Goal: Check status: Check status

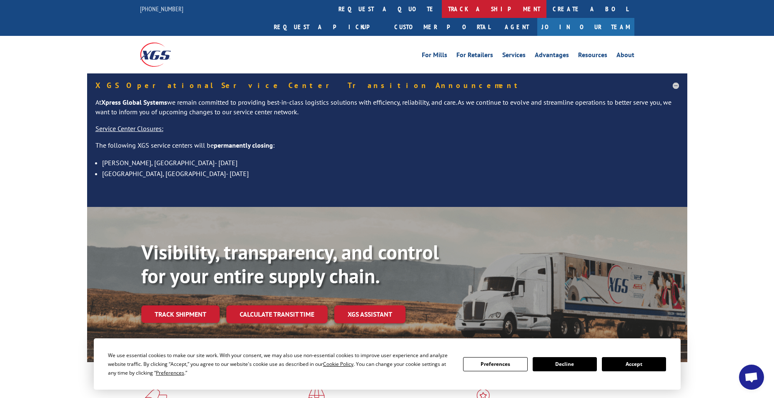
click at [442, 11] on link "track a shipment" at bounding box center [494, 9] width 105 height 18
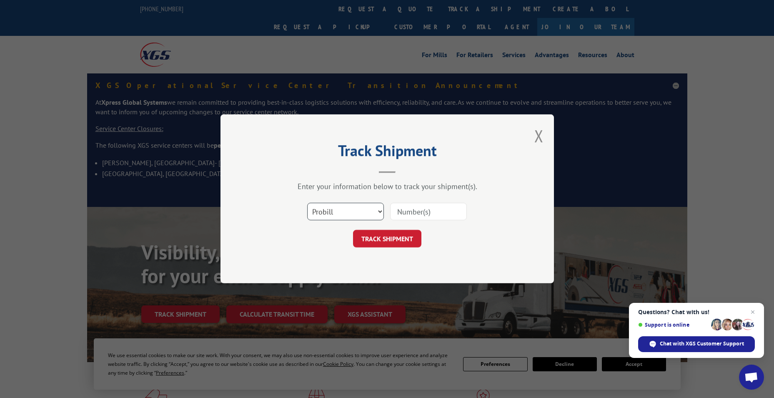
click at [331, 208] on select "Select category... Probill BOL PO" at bounding box center [345, 212] width 77 height 18
select select "bol"
click at [307, 203] on select "Select category... Probill BOL PO" at bounding box center [345, 212] width 77 height 18
paste input "5995969"
type input "5995969"
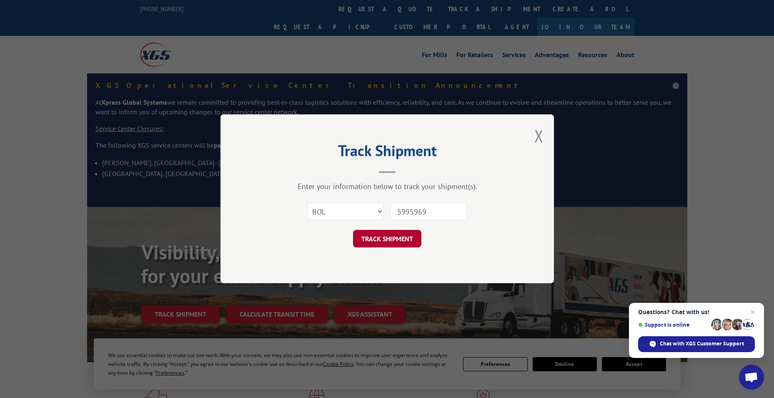
click at [410, 237] on button "TRACK SHIPMENT" at bounding box center [387, 239] width 68 height 18
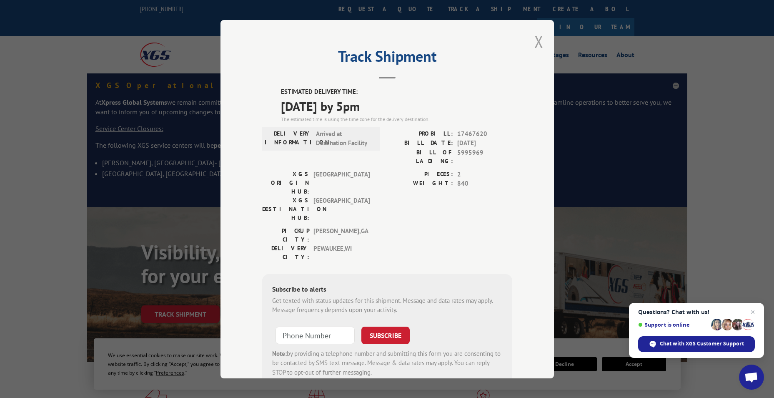
click at [534, 41] on button "Close modal" at bounding box center [538, 41] width 9 height 22
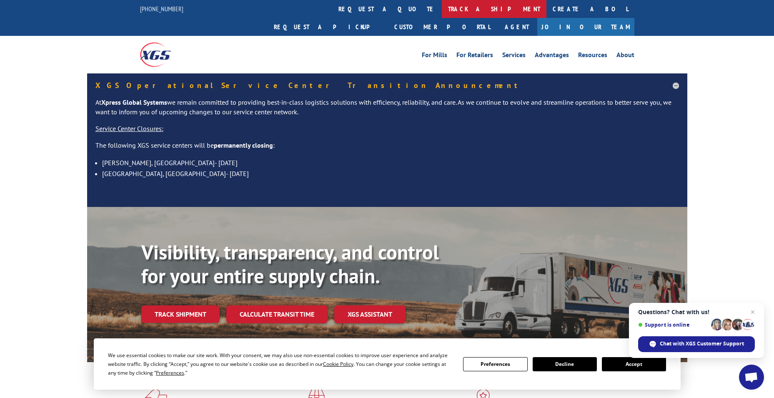
click at [442, 6] on link "track a shipment" at bounding box center [494, 9] width 105 height 18
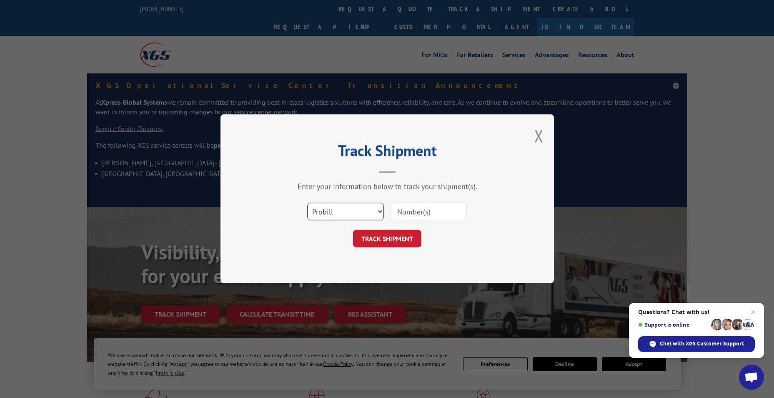
click at [335, 215] on select "Select category... Probill BOL PO" at bounding box center [345, 212] width 77 height 18
select select "bol"
click at [307, 203] on select "Select category... Probill BOL PO" at bounding box center [345, 212] width 77 height 18
paste input "6009823"
type input "6009823"
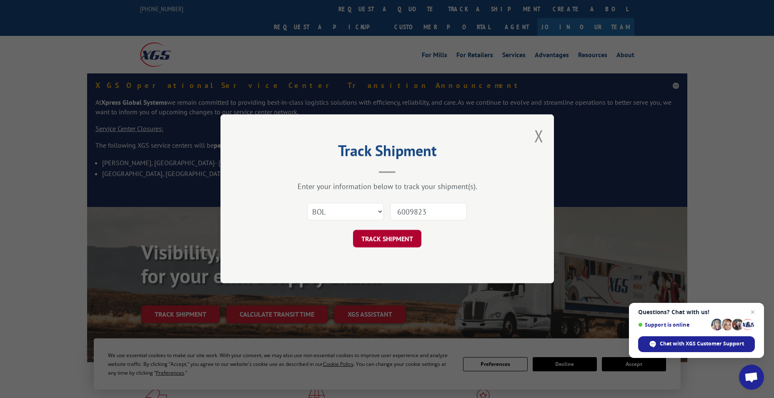
click at [412, 243] on button "TRACK SHIPMENT" at bounding box center [387, 239] width 68 height 18
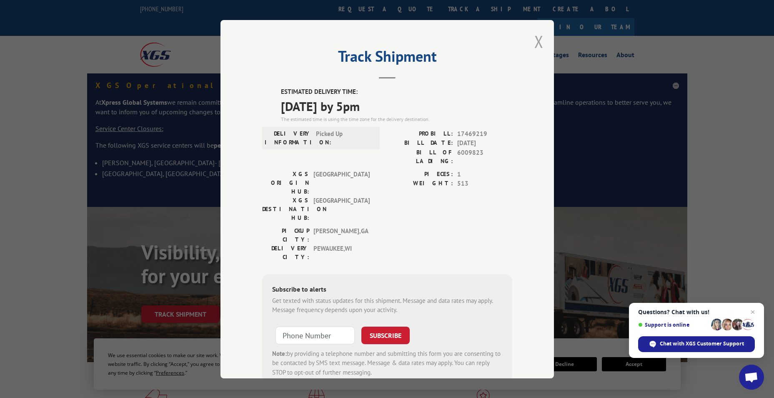
click at [534, 43] on button "Close modal" at bounding box center [538, 41] width 9 height 22
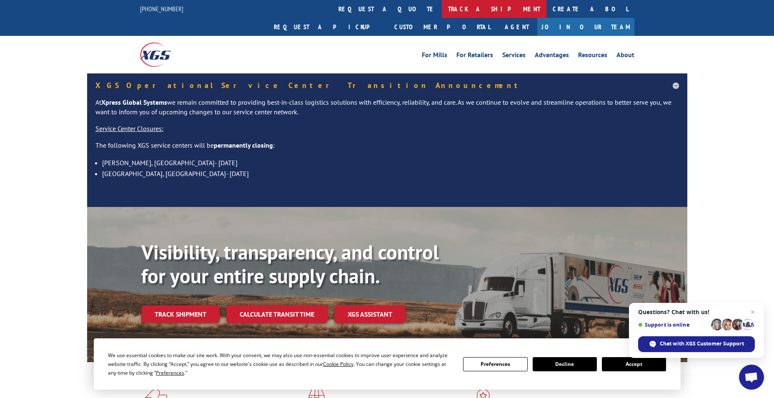
click at [442, 5] on link "track a shipment" at bounding box center [494, 9] width 105 height 18
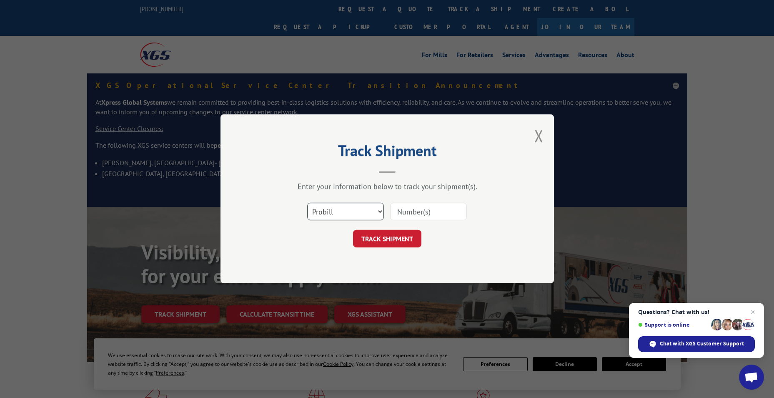
click at [345, 204] on select "Select category... Probill BOL PO" at bounding box center [345, 212] width 77 height 18
select select "bol"
click at [307, 203] on select "Select category... Probill BOL PO" at bounding box center [345, 212] width 77 height 18
paste input "6009323"
type input "6009323"
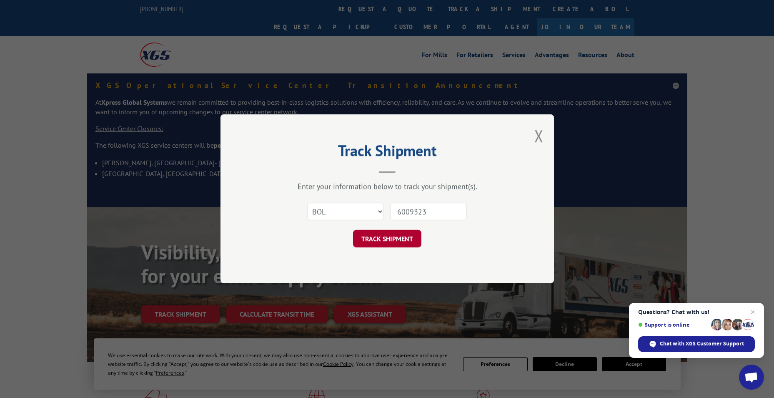
click at [403, 238] on button "TRACK SHIPMENT" at bounding box center [387, 239] width 68 height 18
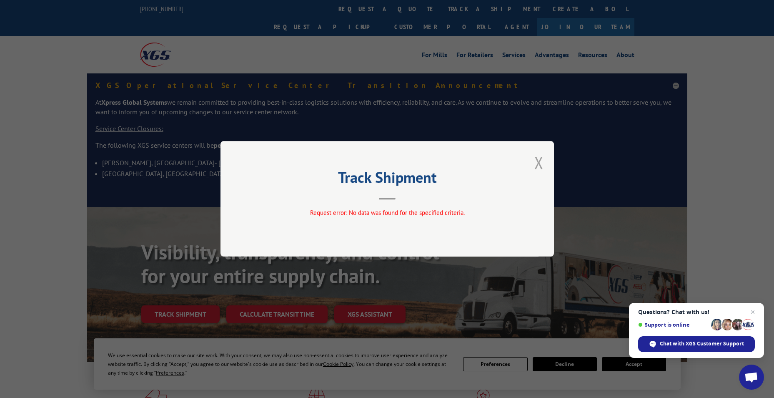
click at [537, 155] on button "Close modal" at bounding box center [538, 162] width 9 height 22
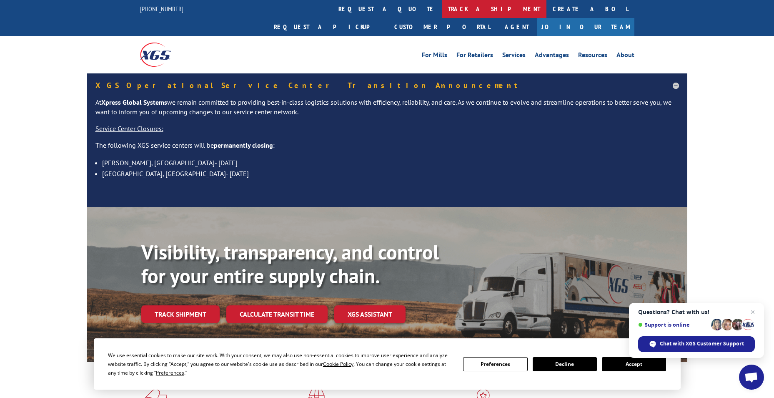
click at [442, 4] on link "track a shipment" at bounding box center [494, 9] width 105 height 18
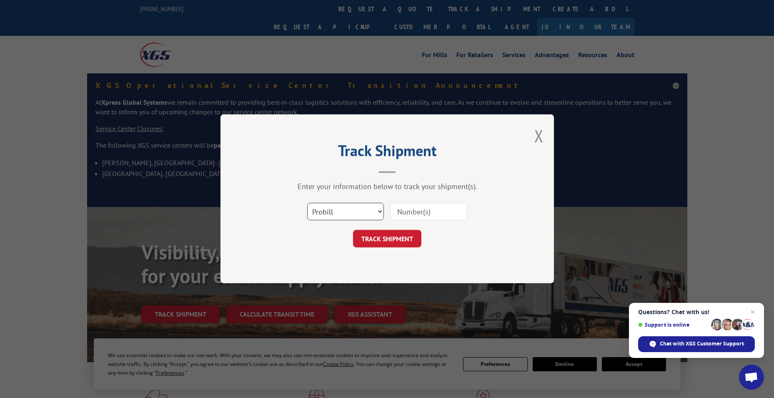
click at [346, 213] on select "Select category... Probill BOL PO" at bounding box center [345, 212] width 77 height 18
select select "bol"
click at [307, 203] on select "Select category... Probill BOL PO" at bounding box center [345, 212] width 77 height 18
paste input "- 6009323"
click at [400, 213] on input "- 6009323" at bounding box center [428, 212] width 77 height 18
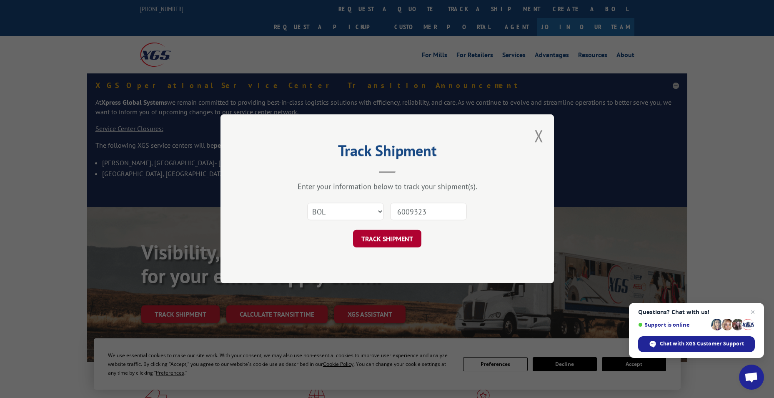
type input "6009323"
click at [385, 241] on button "TRACK SHIPMENT" at bounding box center [387, 239] width 68 height 18
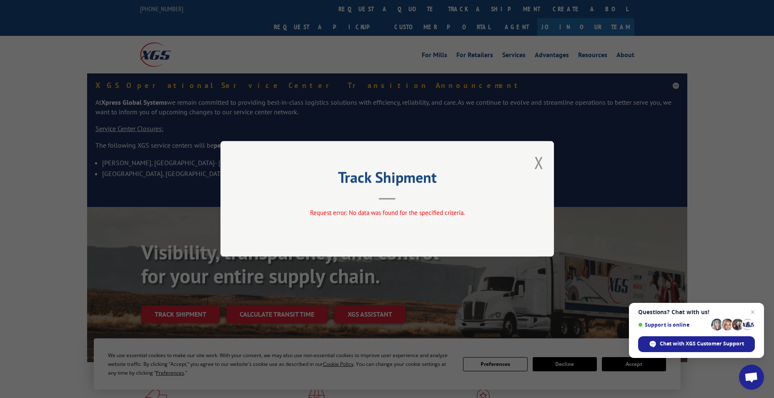
drag, startPoint x: 539, startPoint y: 159, endPoint x: 533, endPoint y: 159, distance: 5.4
click at [538, 159] on button "Close modal" at bounding box center [538, 162] width 9 height 22
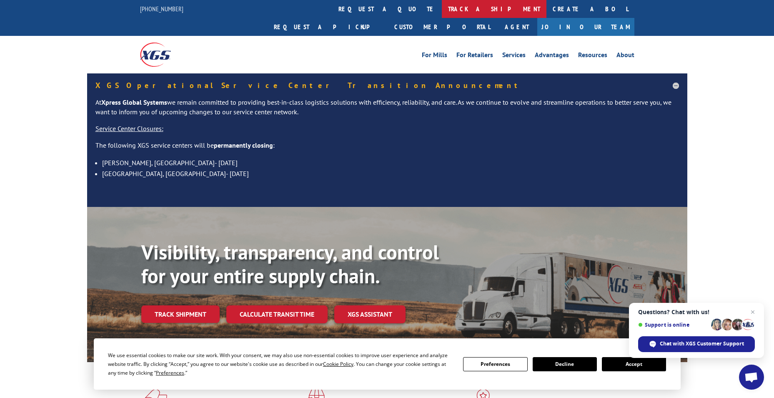
click at [442, 10] on link "track a shipment" at bounding box center [494, 9] width 105 height 18
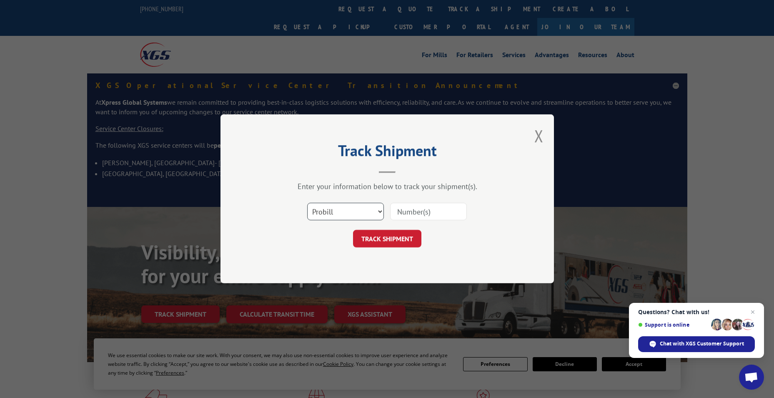
click at [353, 209] on select "Select category... Probill BOL PO" at bounding box center [345, 212] width 77 height 18
select select "bol"
click at [307, 203] on select "Select category... Probill BOL PO" at bounding box center [345, 212] width 77 height 18
click at [426, 213] on input at bounding box center [428, 212] width 77 height 18
click at [412, 212] on input at bounding box center [428, 212] width 77 height 18
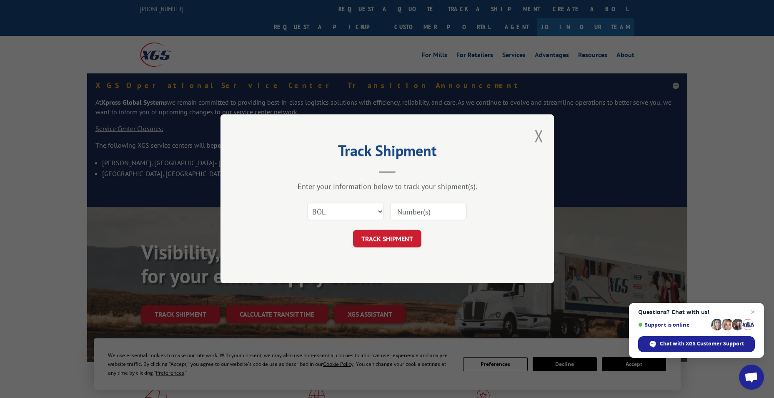
paste input "5120840"
type input "5120840"
click at [377, 235] on button "TRACK SHIPMENT" at bounding box center [387, 239] width 68 height 18
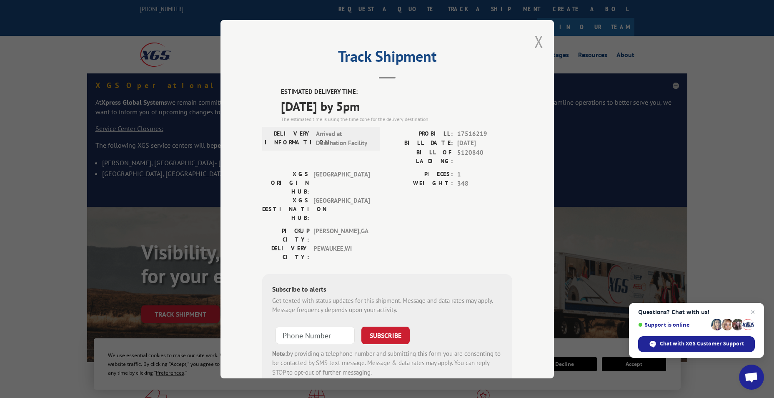
click at [535, 45] on button "Close modal" at bounding box center [538, 41] width 9 height 22
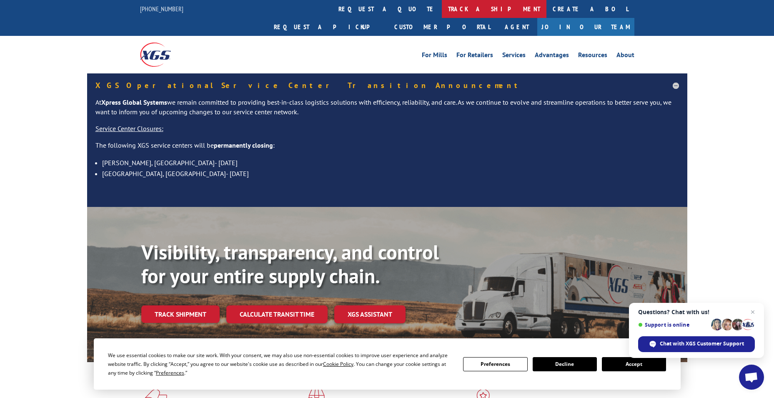
click at [442, 5] on link "track a shipment" at bounding box center [494, 9] width 105 height 18
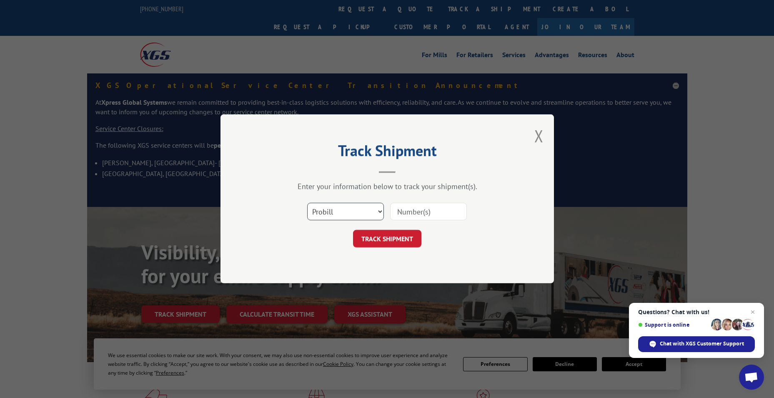
click at [358, 209] on select "Select category... Probill BOL PO" at bounding box center [345, 212] width 77 height 18
select select "bol"
click at [307, 203] on select "Select category... Probill BOL PO" at bounding box center [345, 212] width 77 height 18
paste input "5991898"
type input "5991898"
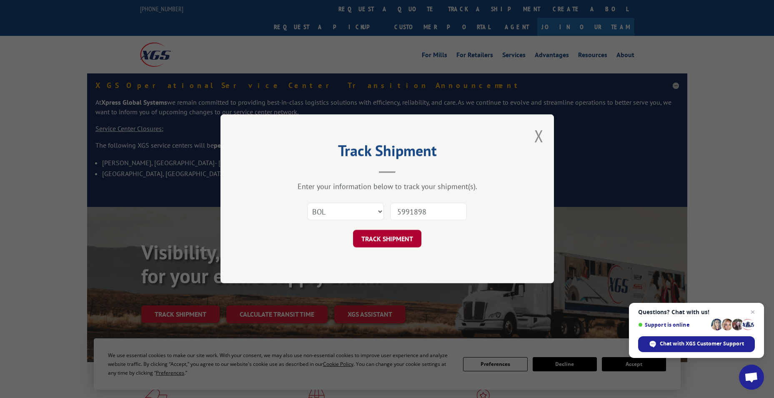
click at [393, 233] on button "TRACK SHIPMENT" at bounding box center [387, 239] width 68 height 18
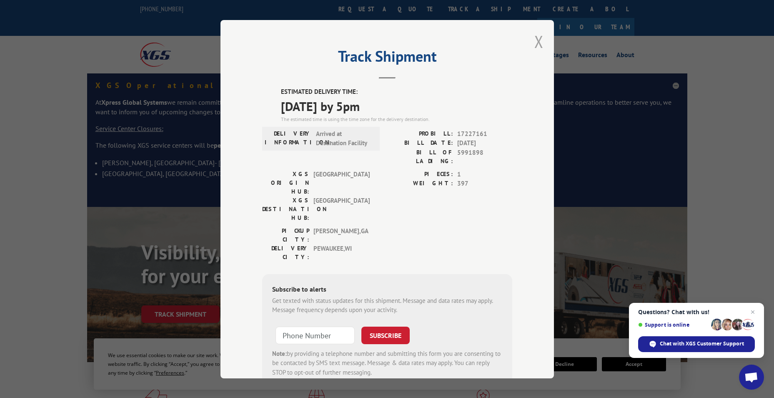
click at [534, 45] on button "Close modal" at bounding box center [538, 41] width 9 height 22
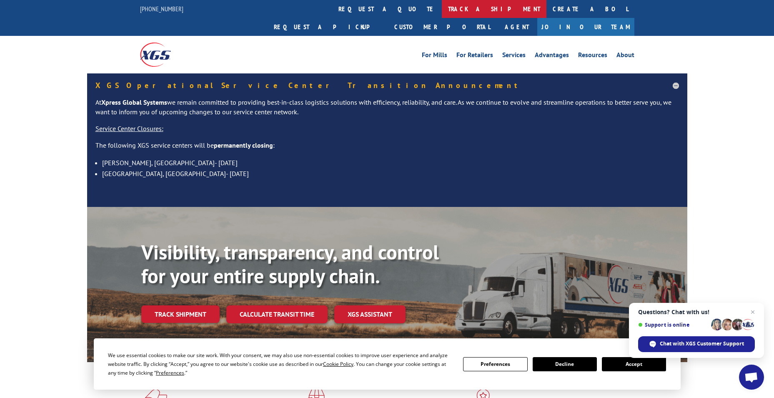
click at [442, 6] on link "track a shipment" at bounding box center [494, 9] width 105 height 18
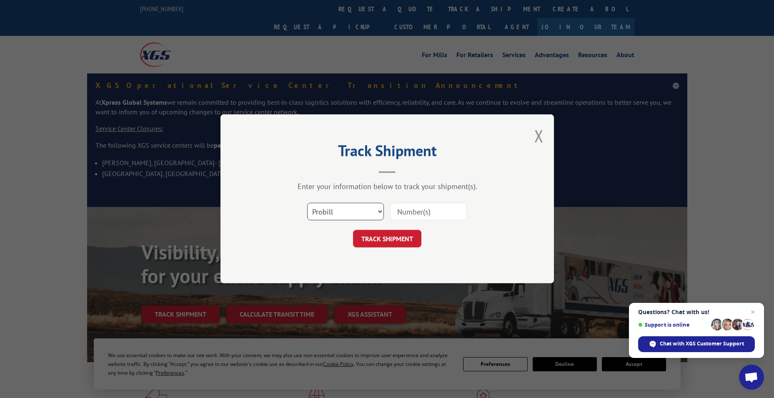
click at [339, 214] on select "Select category... Probill BOL PO" at bounding box center [345, 212] width 77 height 18
select select "bol"
click at [307, 203] on select "Select category... Probill BOL PO" at bounding box center [345, 212] width 77 height 18
click at [401, 210] on input at bounding box center [428, 212] width 77 height 18
paste input "6004400"
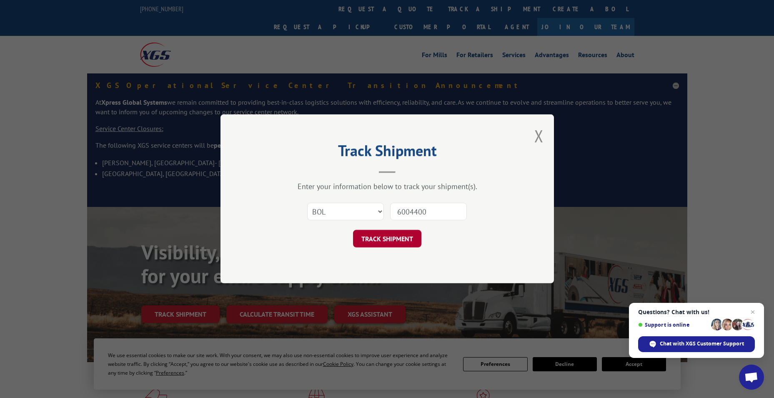
type input "6004400"
click at [376, 236] on button "TRACK SHIPMENT" at bounding box center [387, 239] width 68 height 18
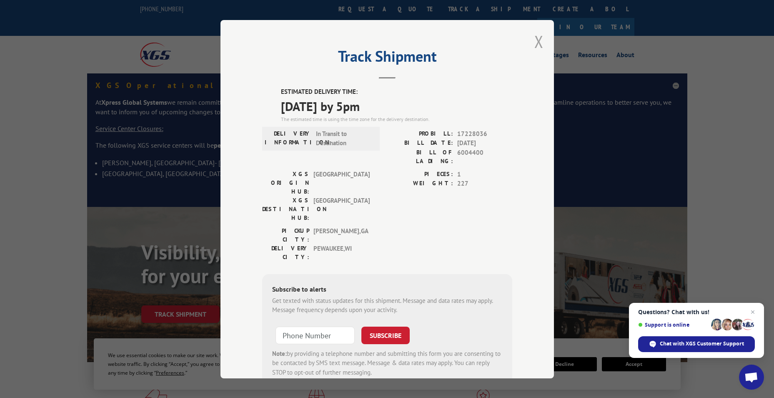
click at [538, 43] on button "Close modal" at bounding box center [538, 41] width 9 height 22
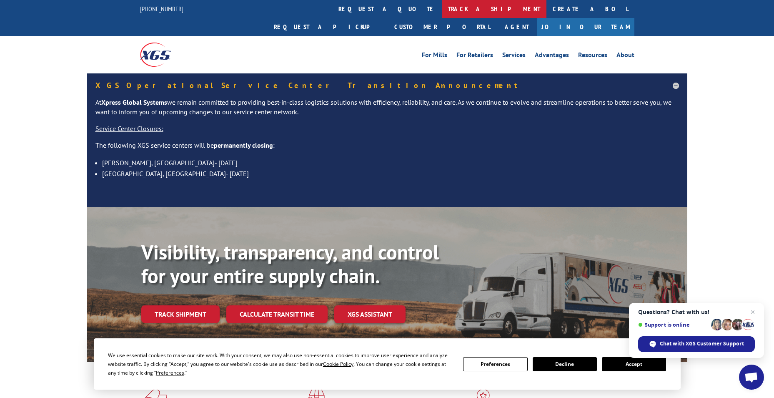
click at [442, 8] on link "track a shipment" at bounding box center [494, 9] width 105 height 18
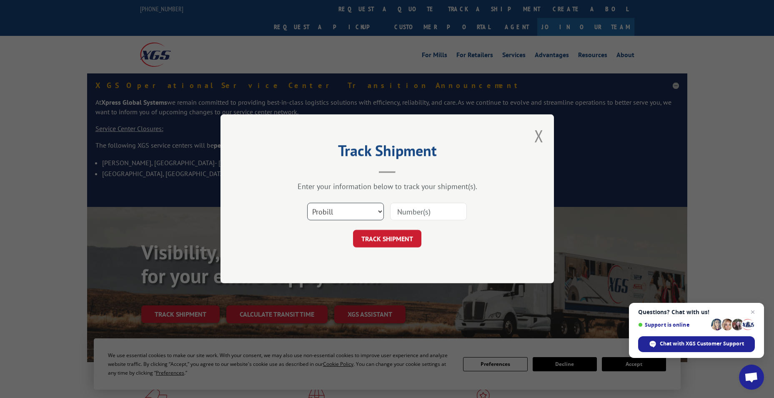
click at [378, 209] on select "Select category... Probill BOL PO" at bounding box center [345, 212] width 77 height 18
select select "bol"
click at [307, 203] on select "Select category... Probill BOL PO" at bounding box center [345, 212] width 77 height 18
paste input "5160740"
type input "5160740"
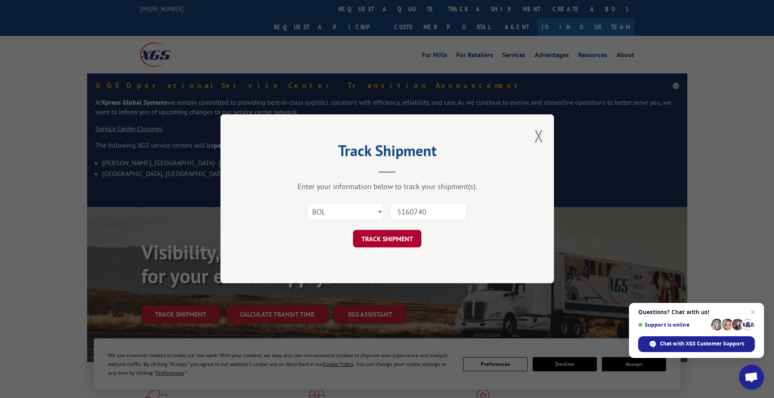
click at [381, 240] on button "TRACK SHIPMENT" at bounding box center [387, 239] width 68 height 18
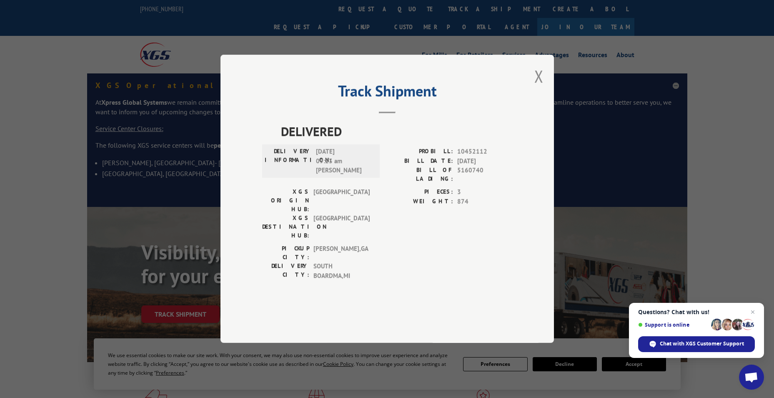
click at [533, 91] on div "Track Shipment DELIVERED DELIVERY INFORMATION: [DATE] 09:23 am [PERSON_NAME]: 1…" at bounding box center [386, 199] width 333 height 288
click at [534, 87] on button "Close modal" at bounding box center [538, 76] width 9 height 22
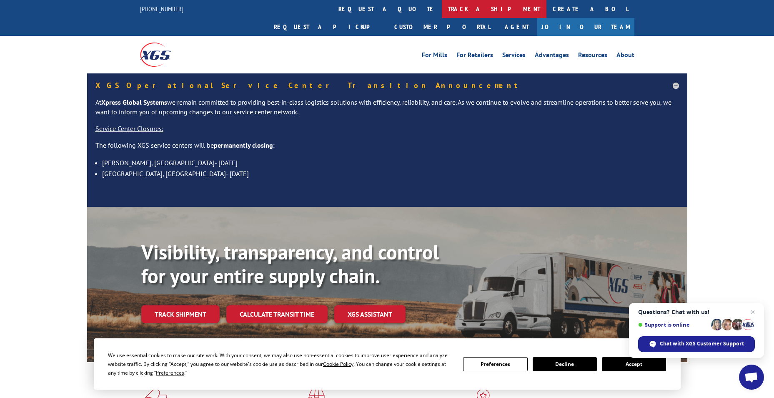
click at [442, 12] on link "track a shipment" at bounding box center [494, 9] width 105 height 18
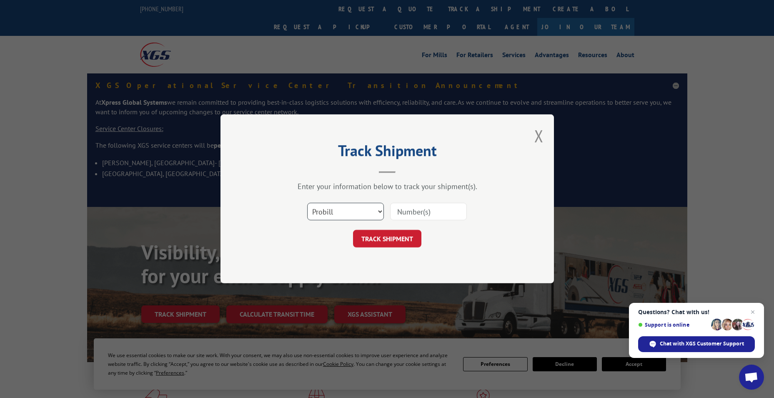
click at [335, 214] on select "Select category... Probill BOL PO" at bounding box center [345, 212] width 77 height 18
select select "bol"
click at [307, 203] on select "Select category... Probill BOL PO" at bounding box center [345, 212] width 77 height 18
paste input "6006751"
type input "6006751"
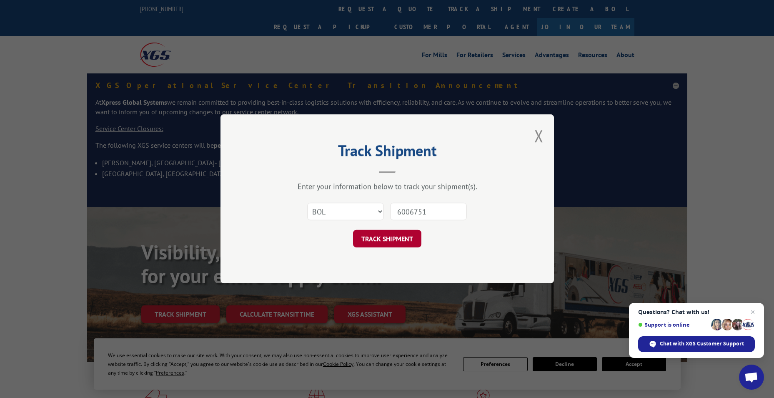
click at [382, 232] on button "TRACK SHIPMENT" at bounding box center [387, 239] width 68 height 18
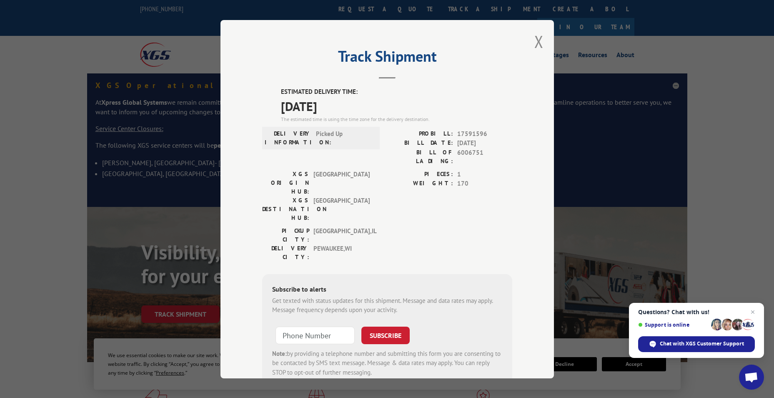
click at [540, 42] on div "Track Shipment ESTIMATED DELIVERY TIME: [DATE] The estimated time is using the …" at bounding box center [386, 199] width 333 height 358
click at [537, 43] on button "Close modal" at bounding box center [538, 41] width 9 height 22
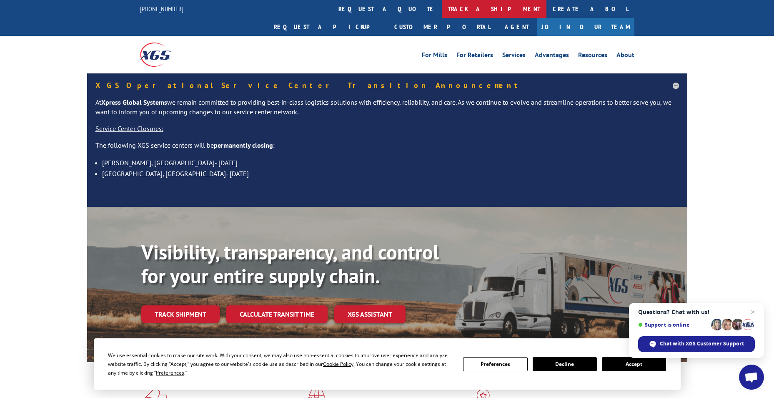
click at [442, 5] on link "track a shipment" at bounding box center [494, 9] width 105 height 18
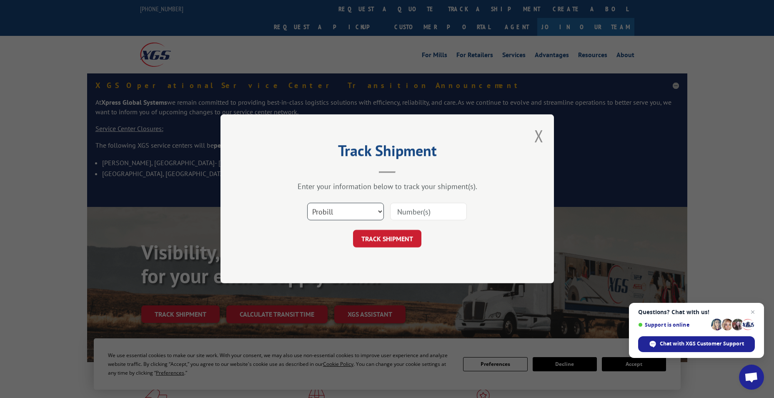
click at [353, 210] on select "Select category... Probill BOL PO" at bounding box center [345, 212] width 77 height 18
select select "bol"
click at [307, 203] on select "Select category... Probill BOL PO" at bounding box center [345, 212] width 77 height 18
paste input "5995939"
type input "5995939"
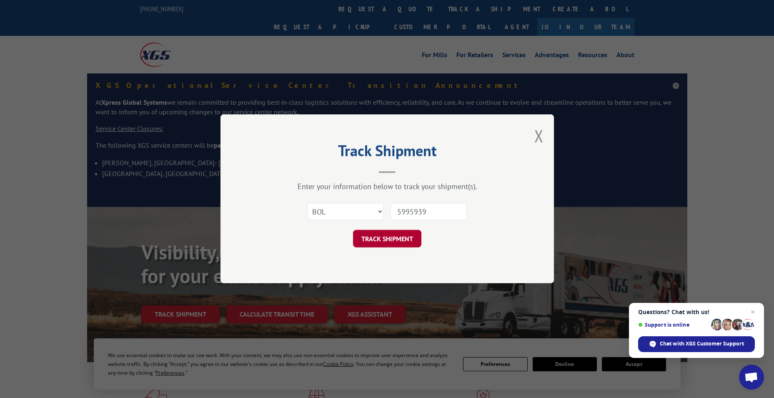
click at [399, 235] on button "TRACK SHIPMENT" at bounding box center [387, 239] width 68 height 18
